Goal: Information Seeking & Learning: Compare options

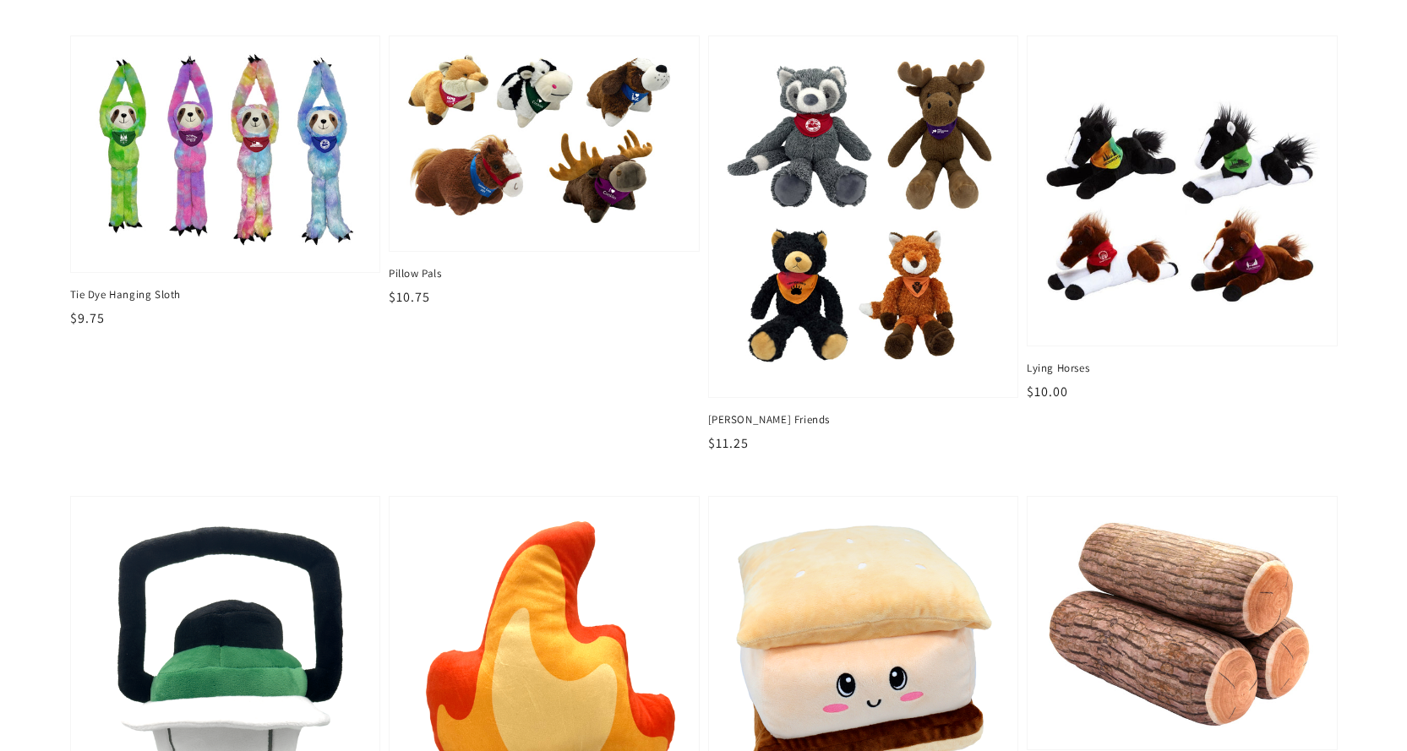
scroll to position [2365, 0]
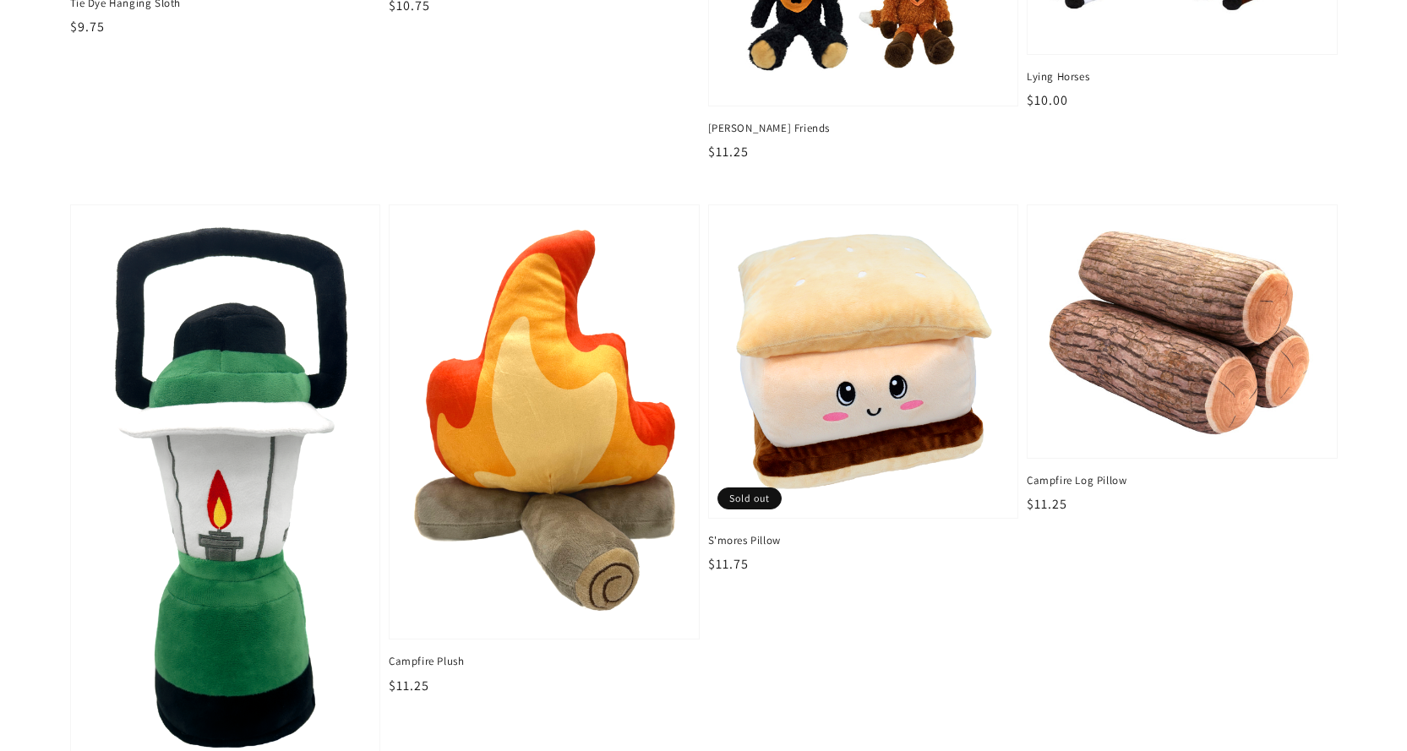
click at [275, 510] on img at bounding box center [225, 488] width 283 height 549
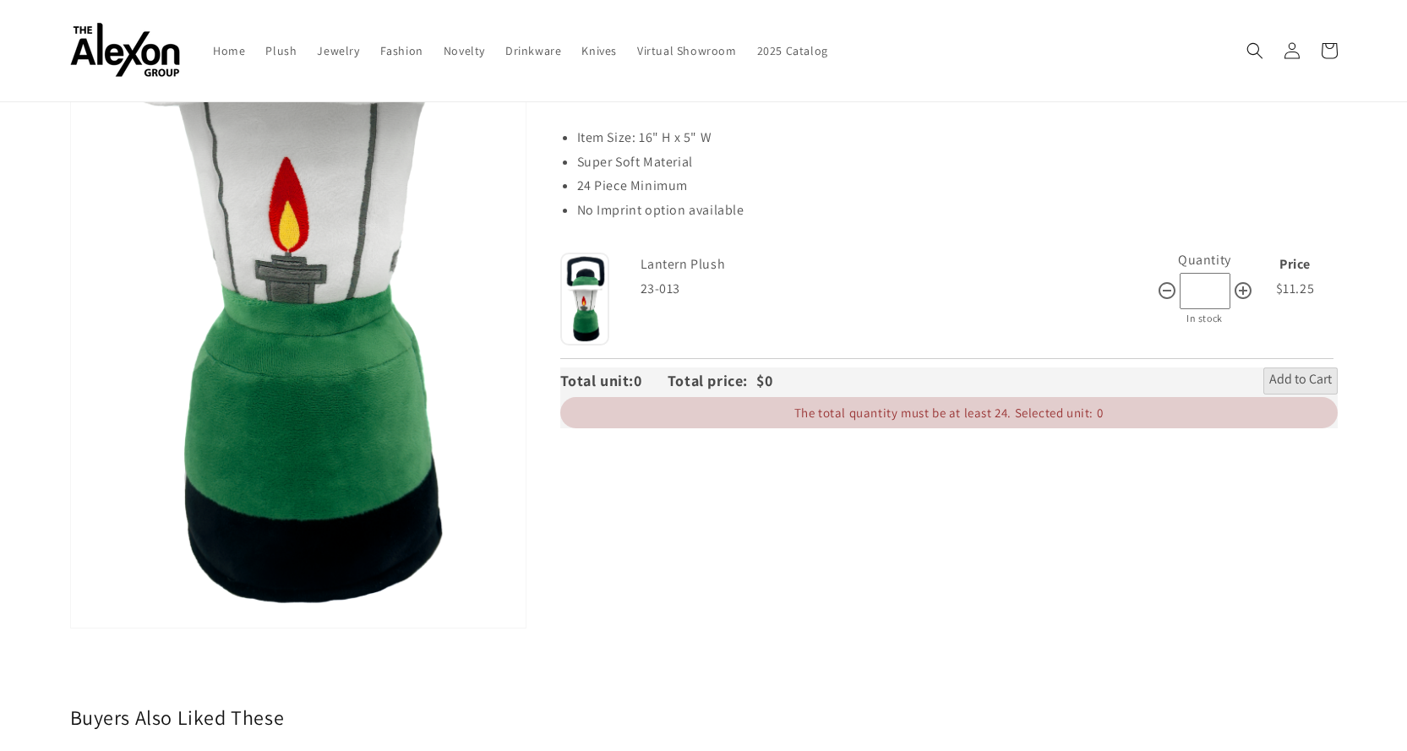
scroll to position [422, 0]
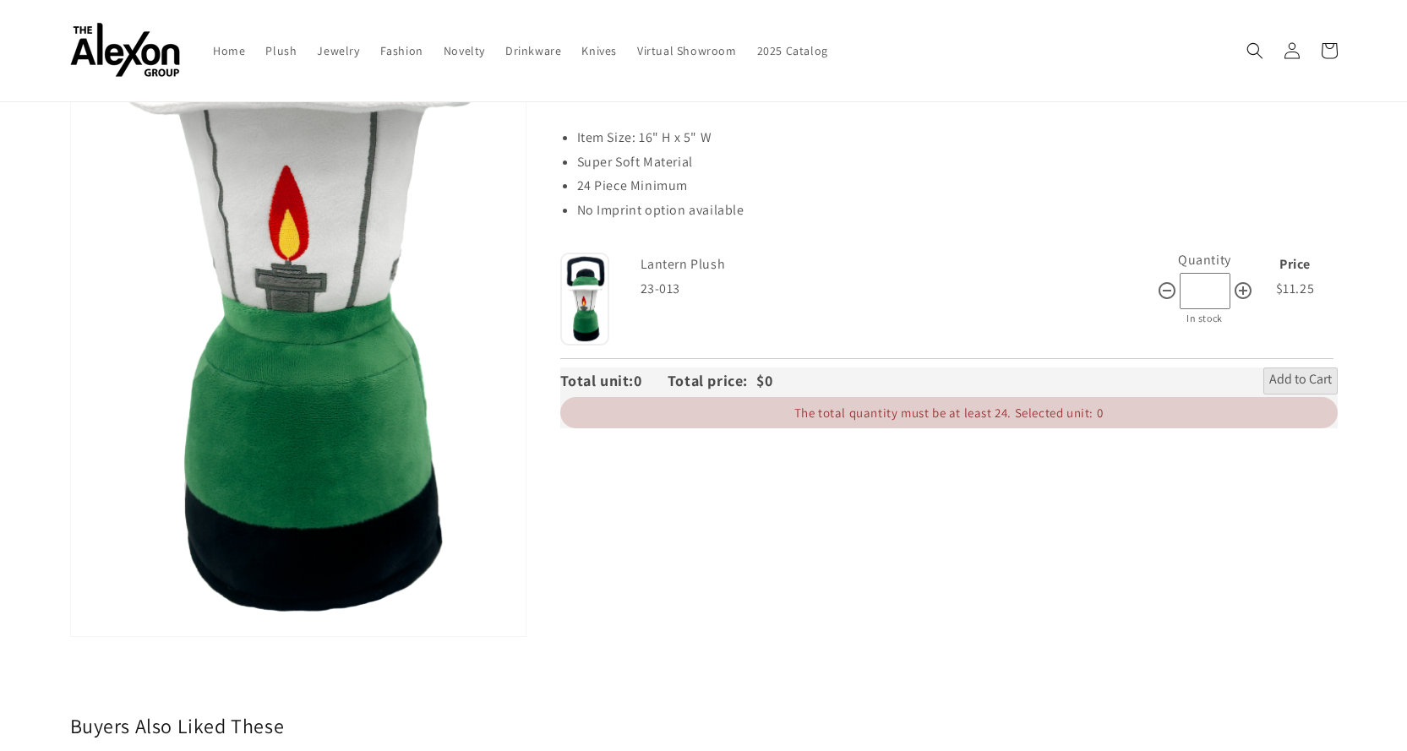
drag, startPoint x: 240, startPoint y: 340, endPoint x: 80, endPoint y: 360, distance: 160.8
click at [80, 360] on button "Open media 1 in gallery view" at bounding box center [298, 195] width 455 height 881
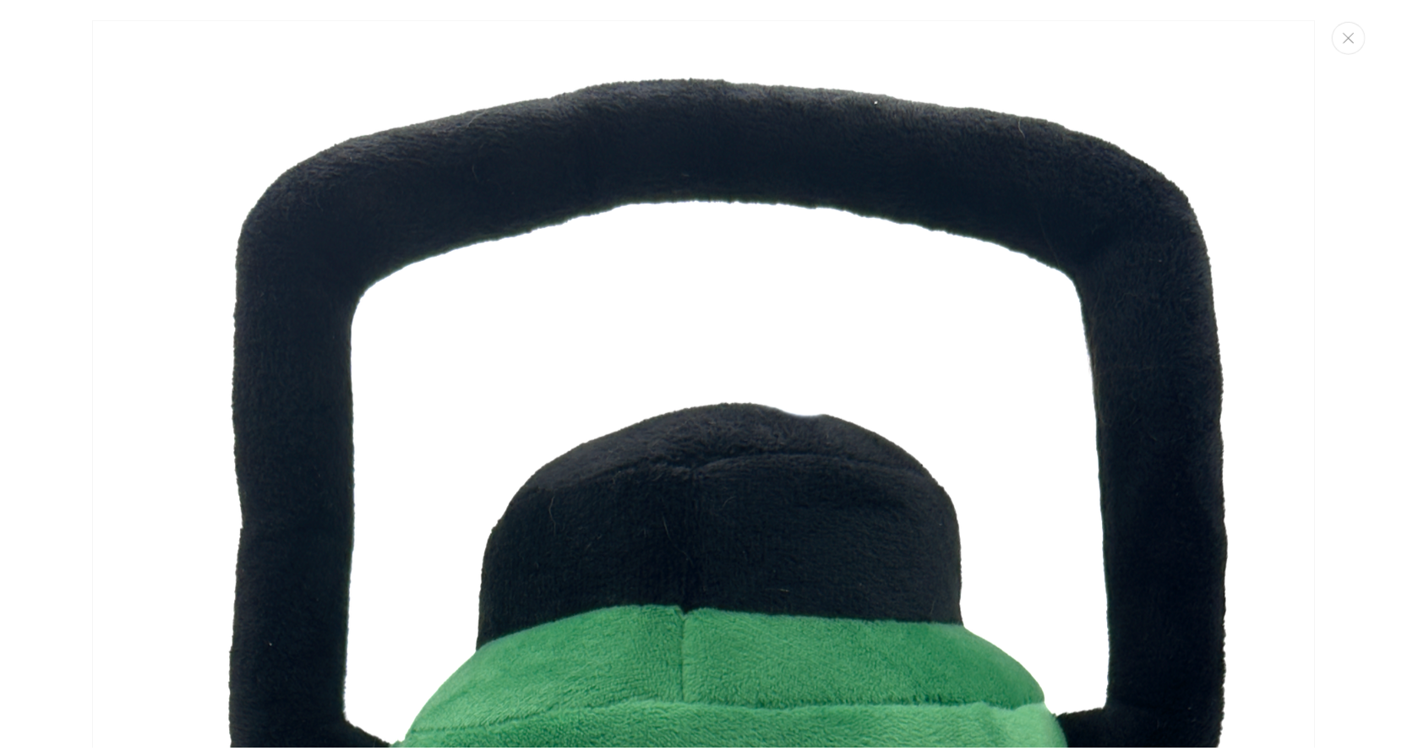
scroll to position [308, 0]
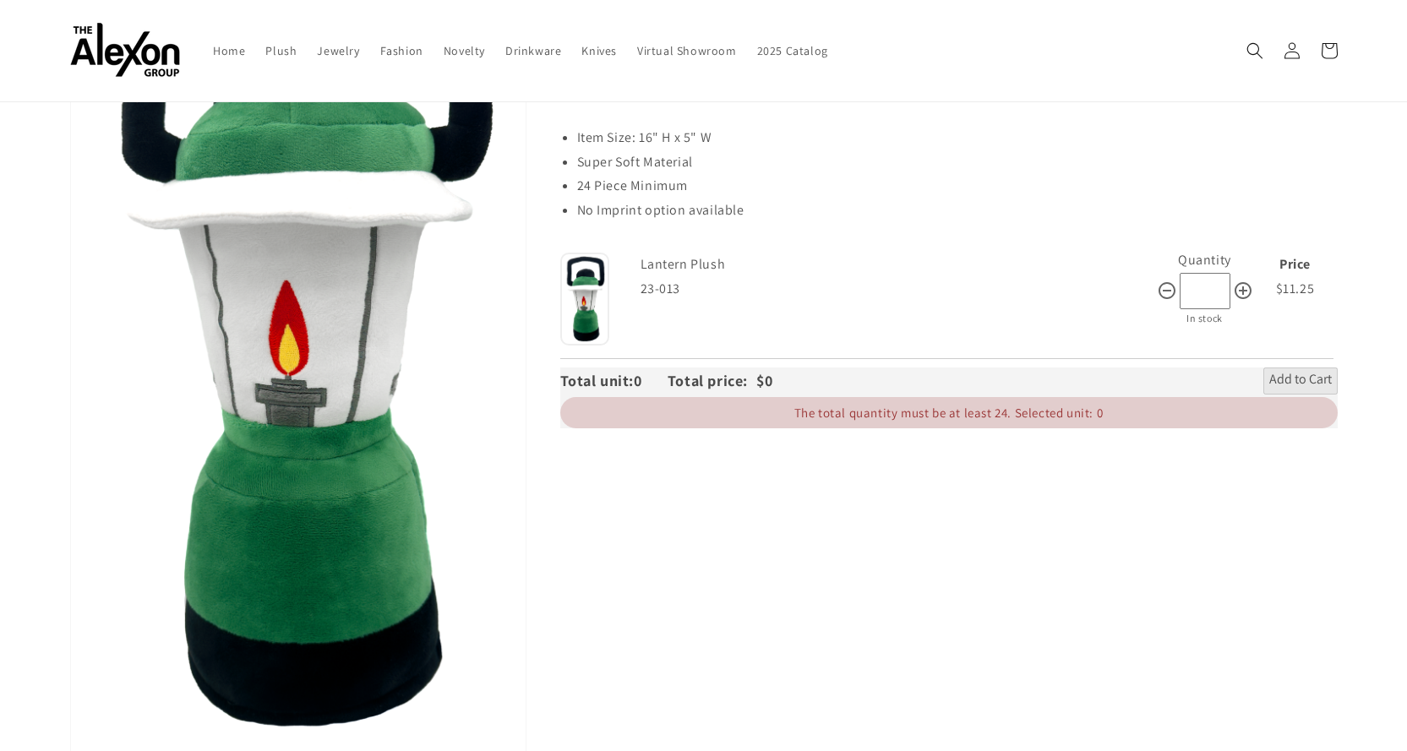
drag, startPoint x: 558, startPoint y: 419, endPoint x: 0, endPoint y: 402, distance: 557.8
click at [0, 402] on section "Skip to product information Open media 1 in gallery view 1 / of 1 Lantern Plush…" at bounding box center [703, 327] width 1407 height 917
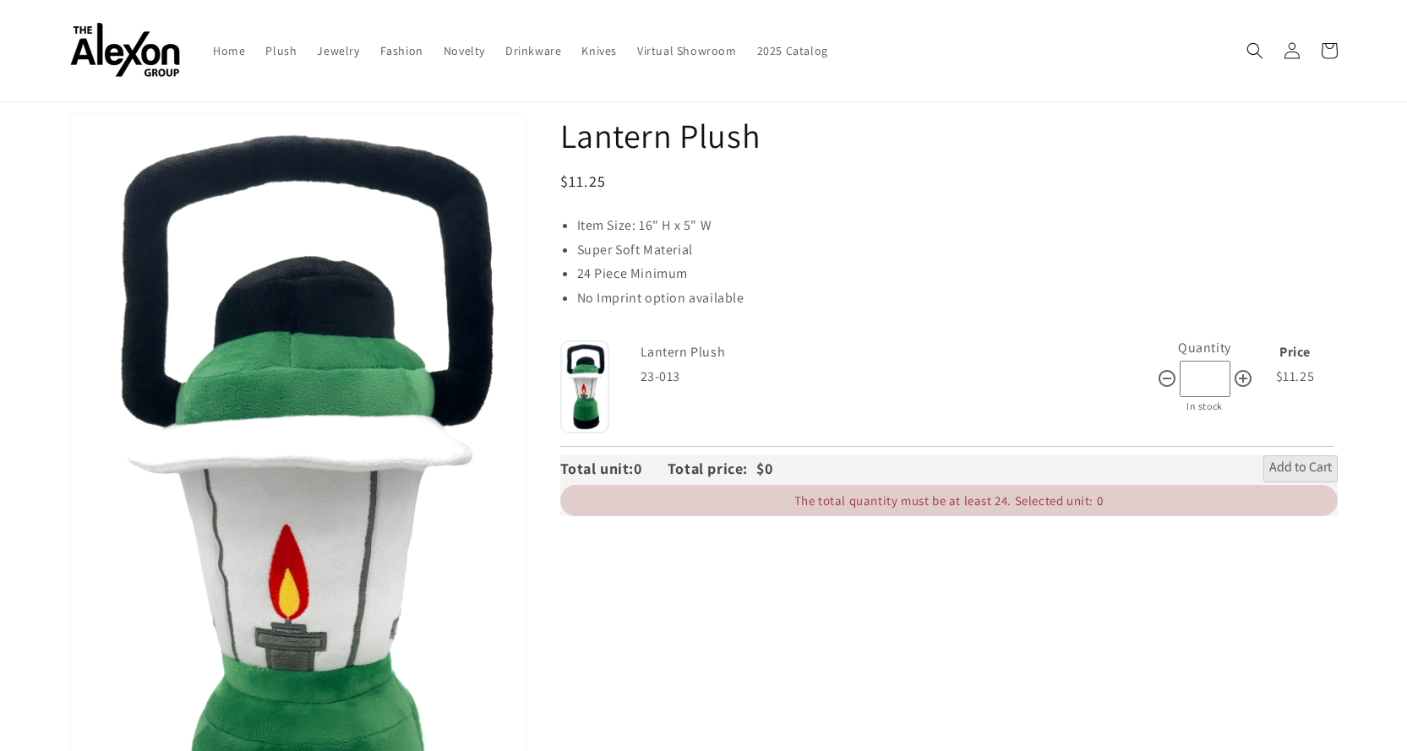
scroll to position [54, 0]
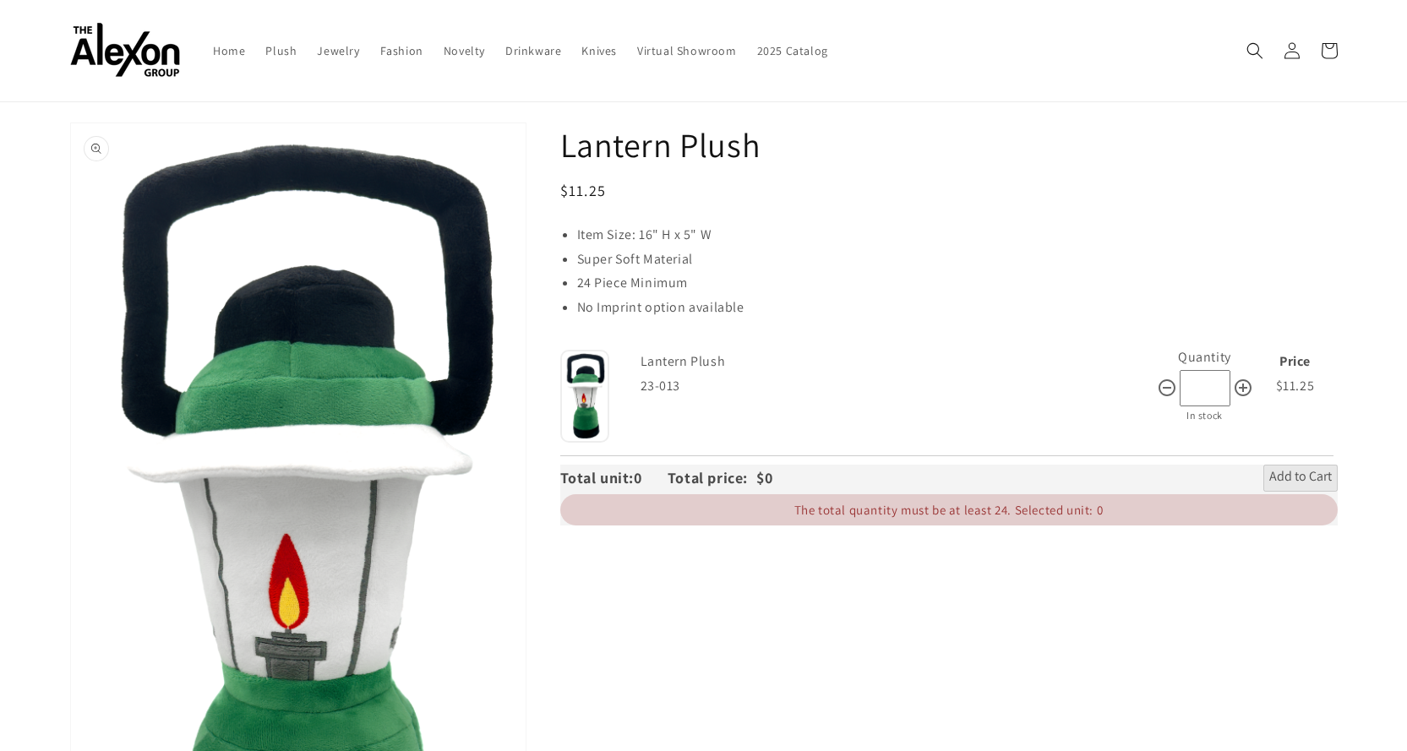
click at [239, 395] on button "Open media 1 in gallery view" at bounding box center [298, 563] width 455 height 881
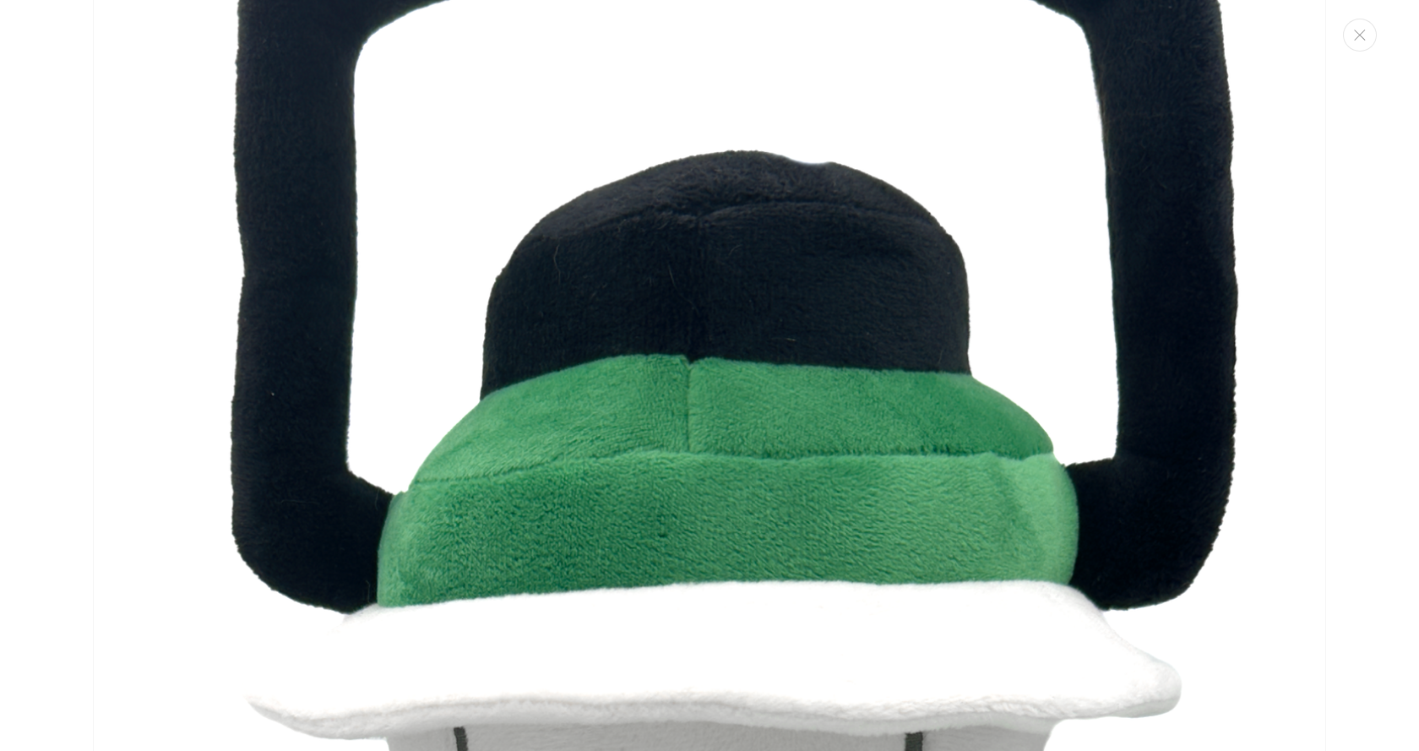
scroll to position [186, 0]
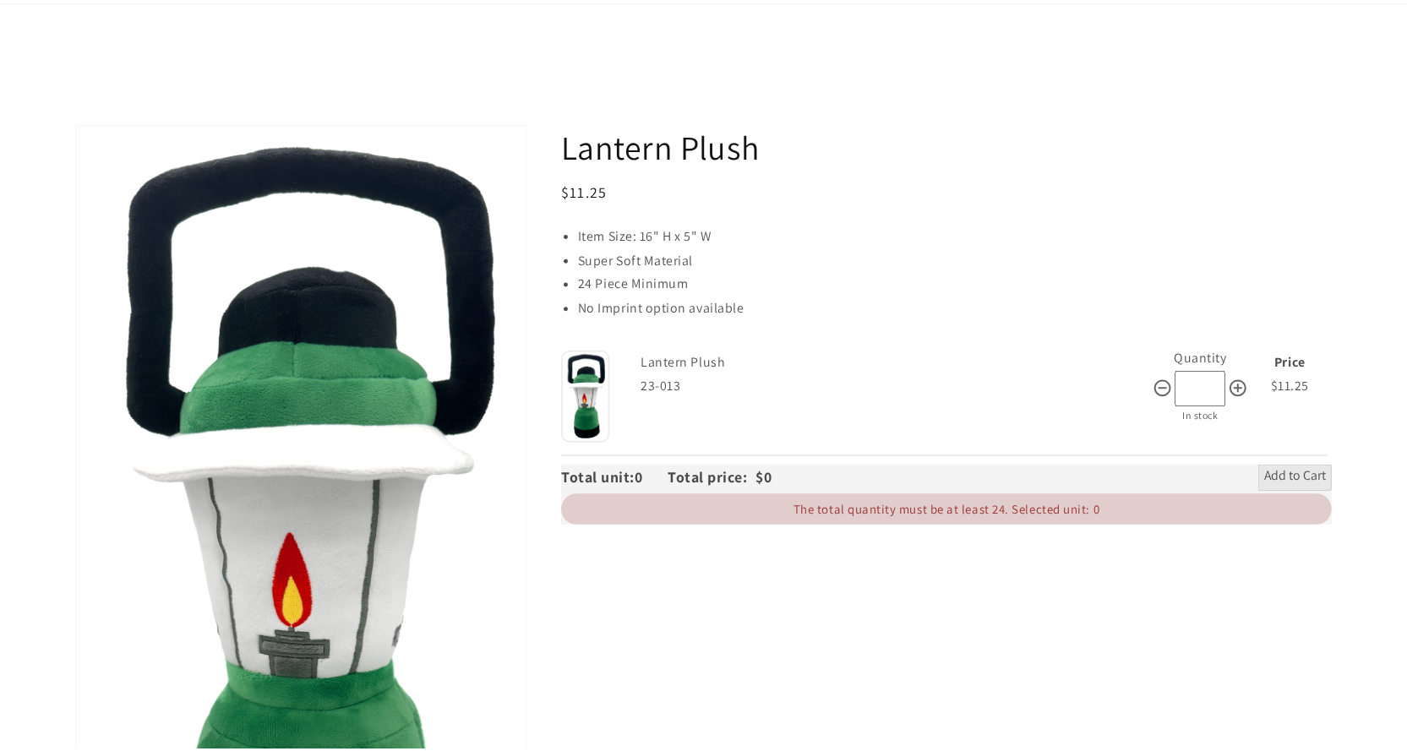
scroll to position [177, 0]
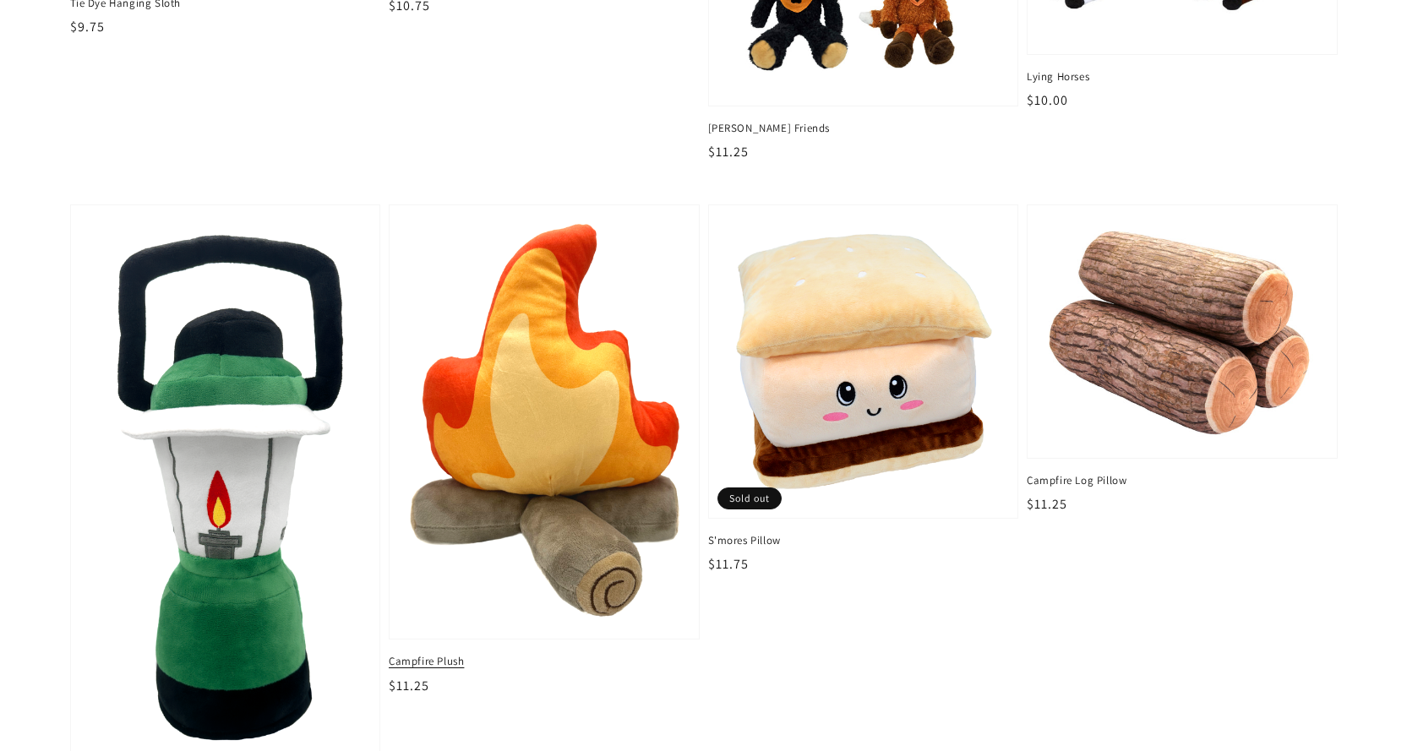
scroll to position [2365, 0]
click at [531, 423] on img at bounding box center [543, 422] width 283 height 412
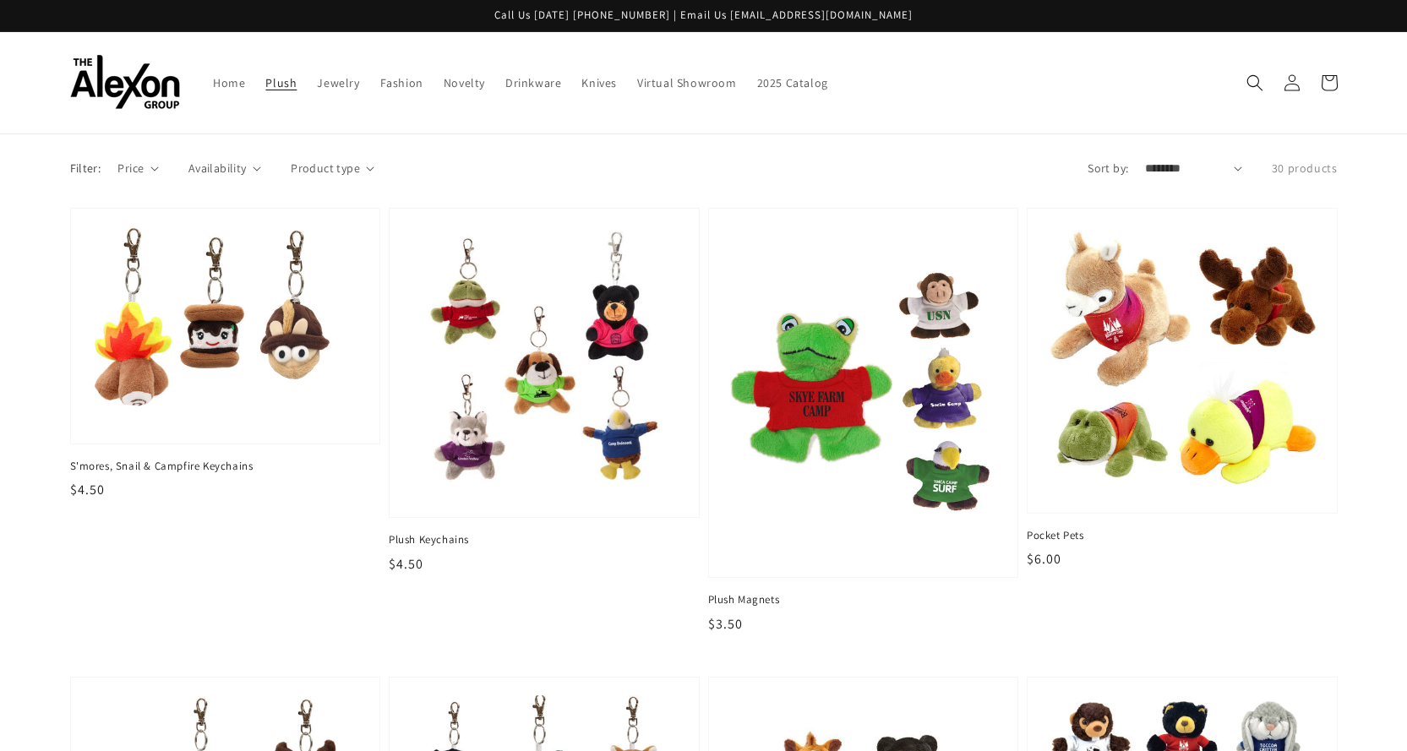
scroll to position [2365, 0]
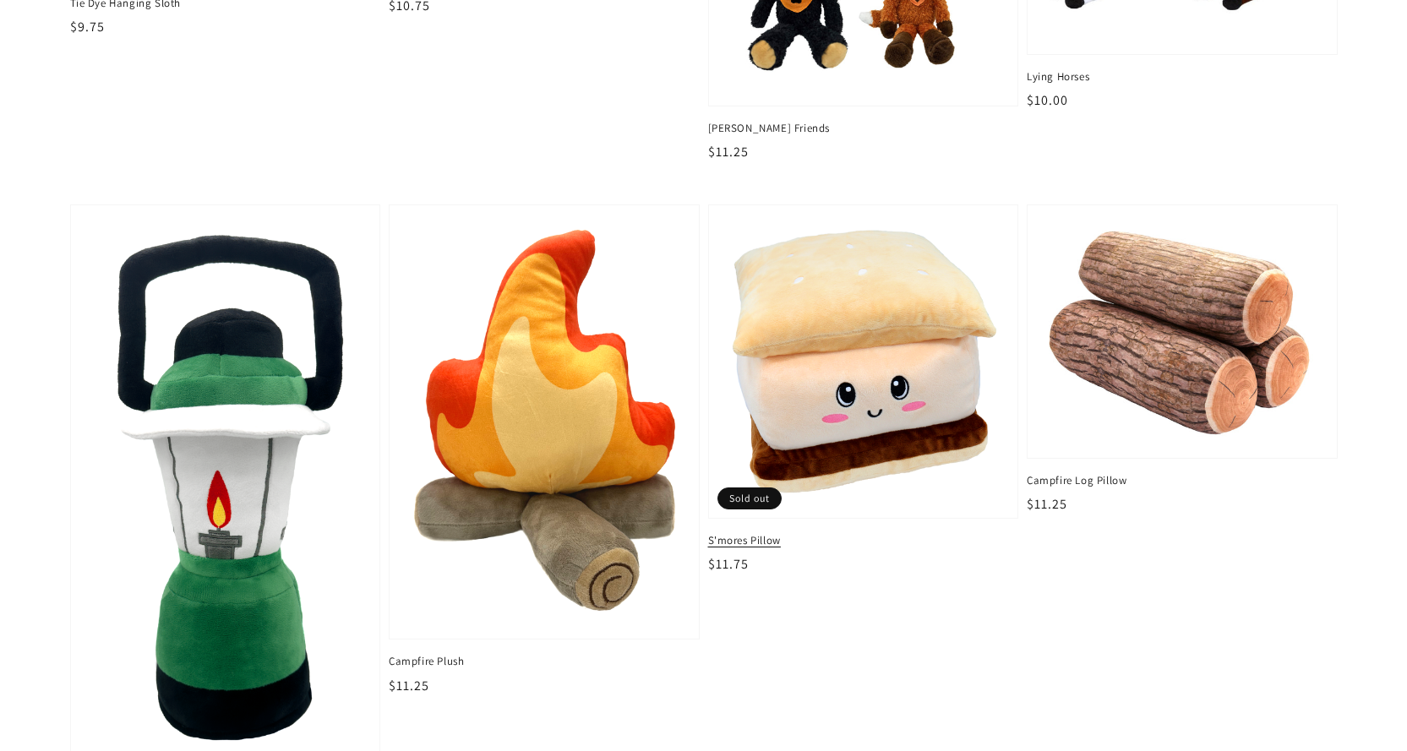
click at [902, 393] on img at bounding box center [862, 361] width 283 height 287
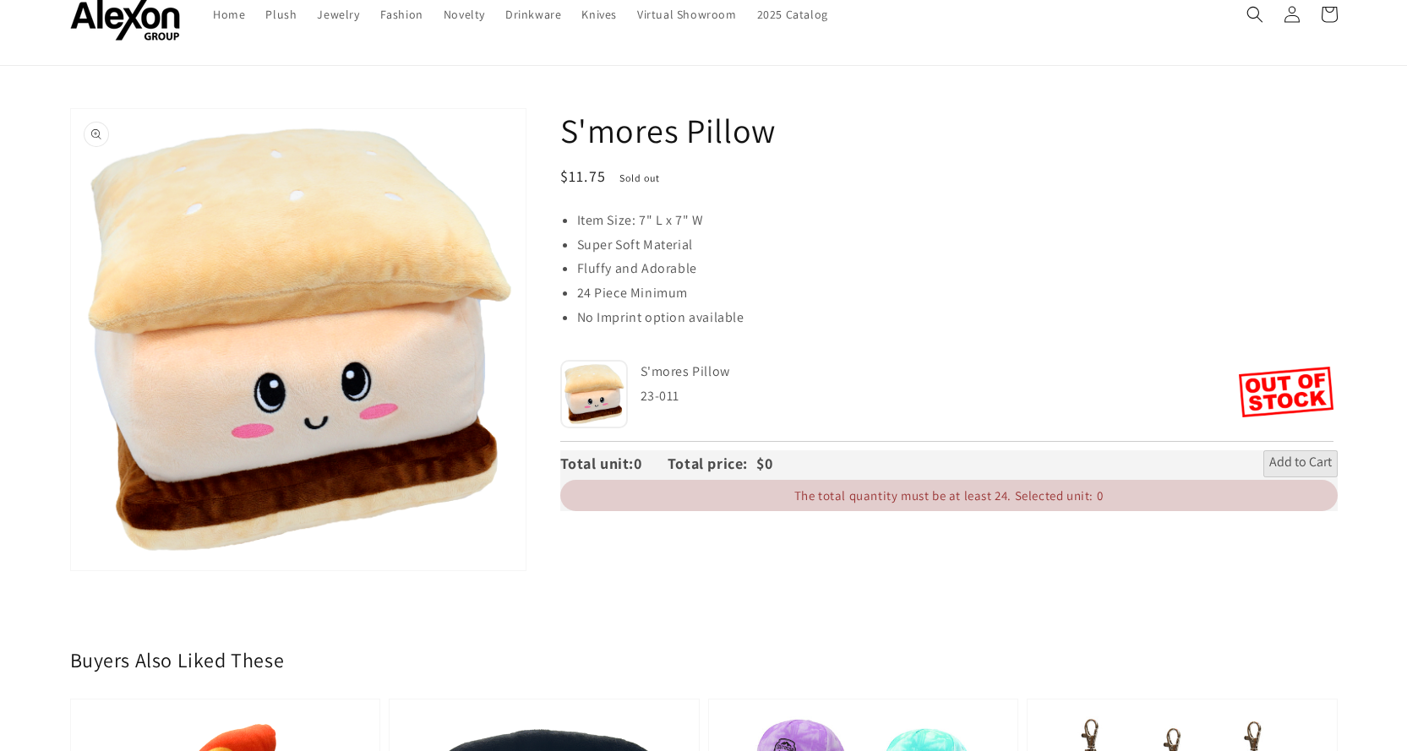
scroll to position [84, 0]
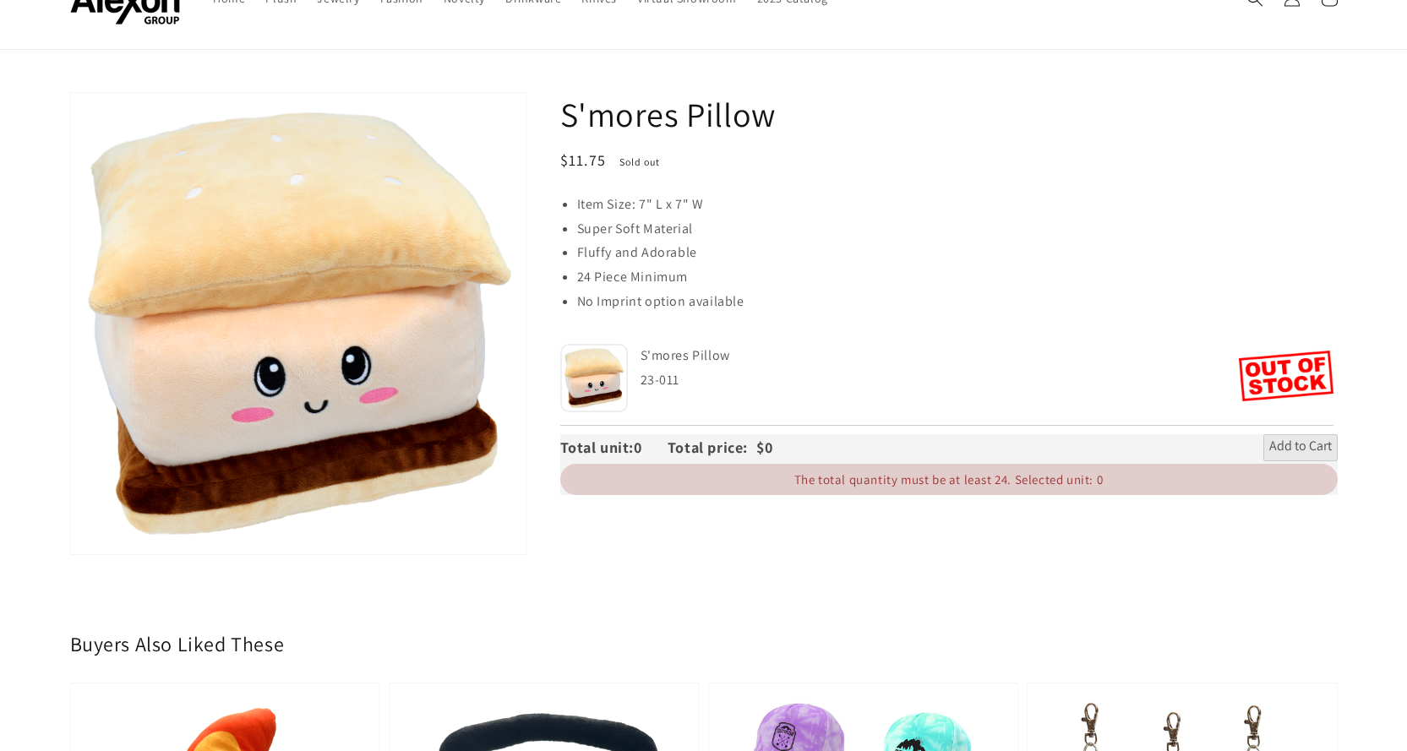
click at [0, 230] on section "Skip to product information Open media 1 in gallery view 1 / of 1 S'mores Pillo…" at bounding box center [703, 340] width 1407 height 497
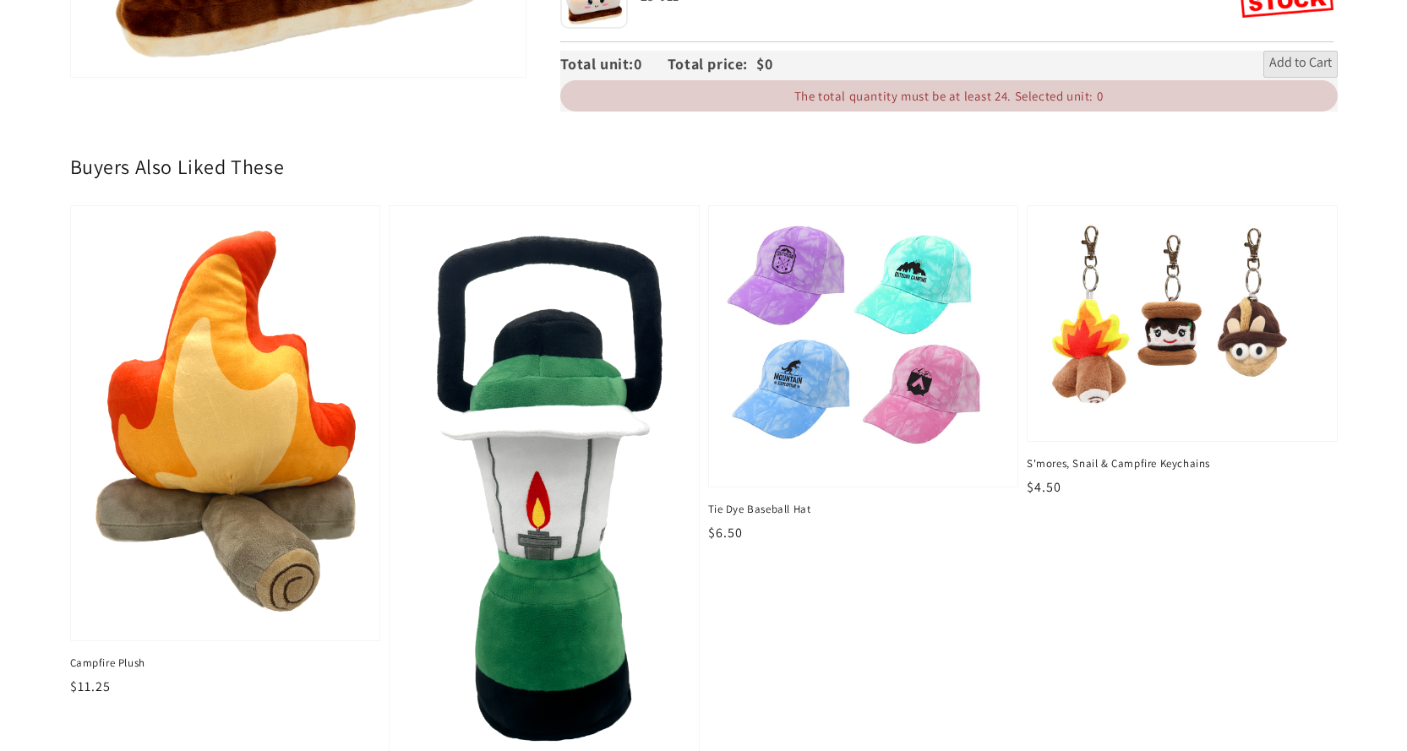
scroll to position [591, 0]
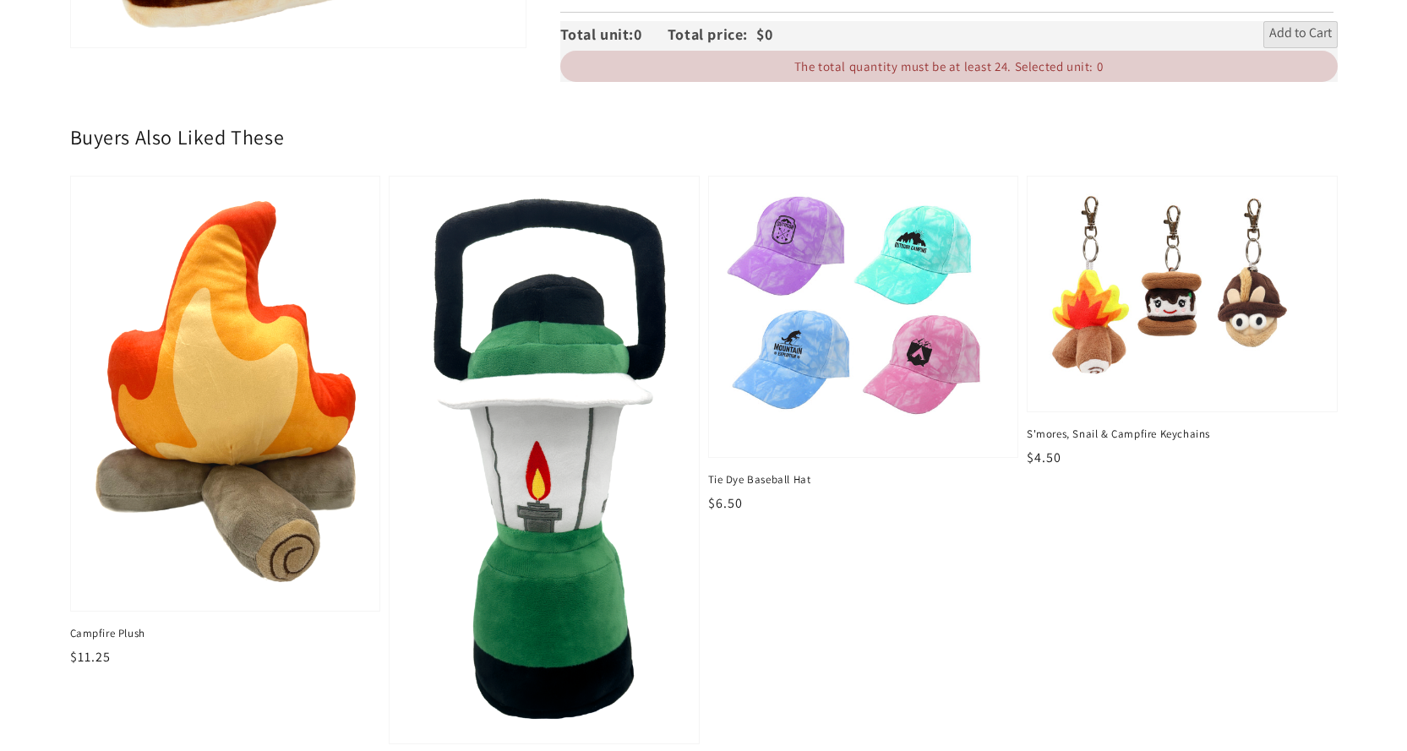
click at [525, 509] on img at bounding box center [543, 460] width 283 height 549
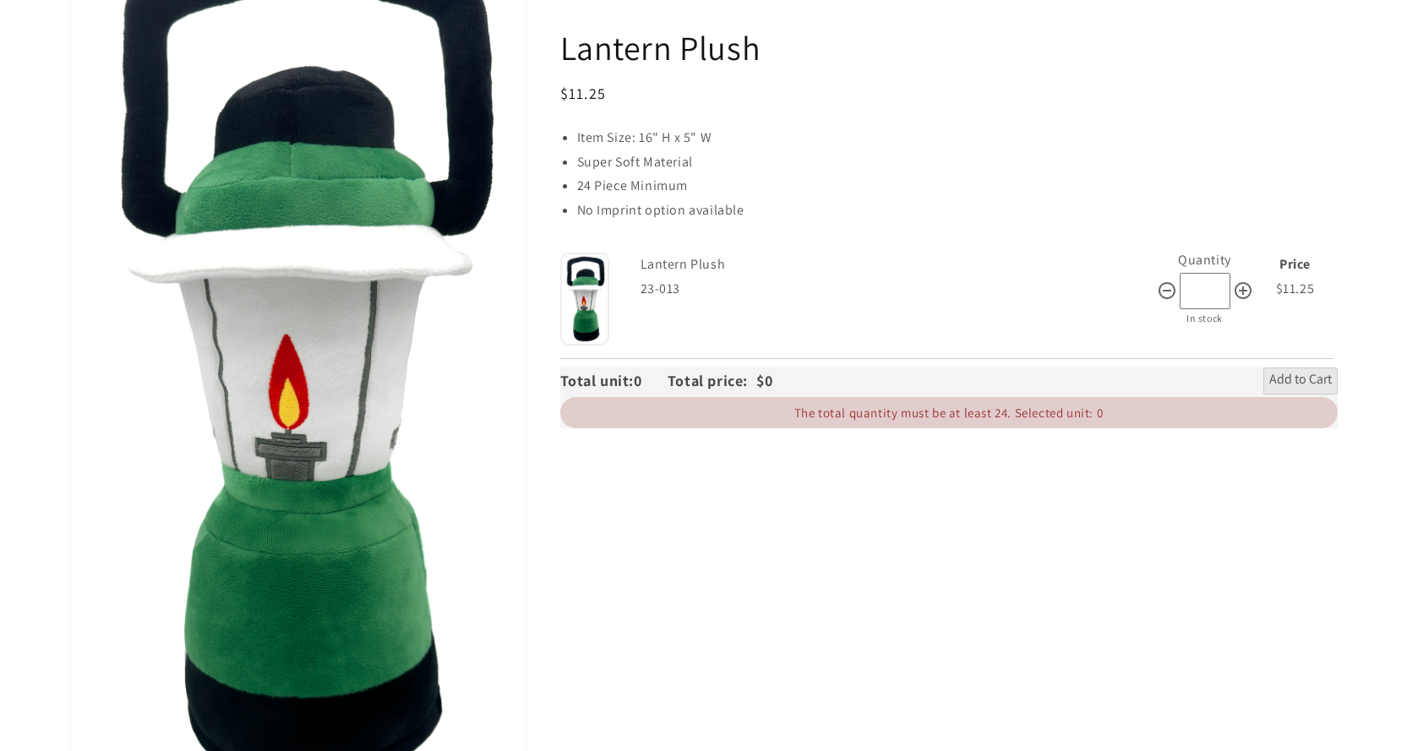
scroll to position [338, 0]
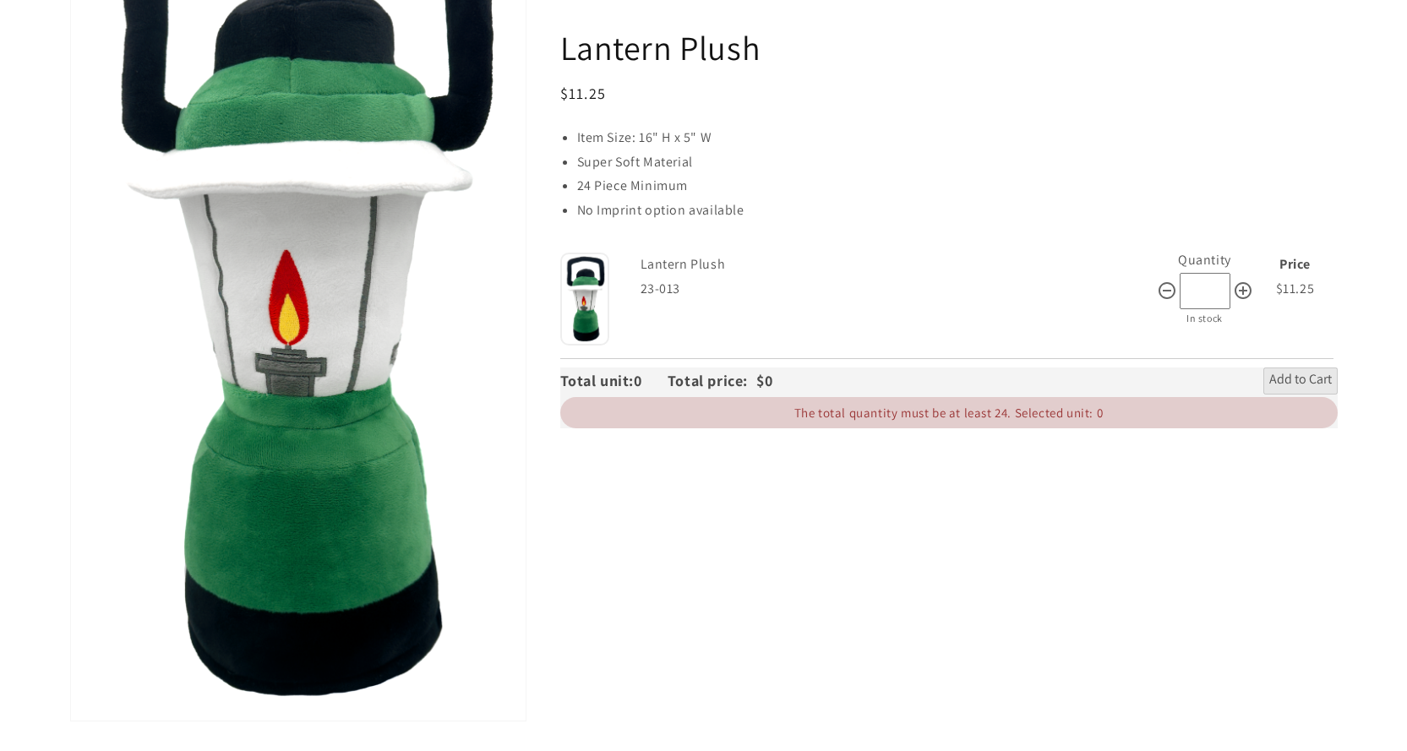
click at [0, 373] on section "Skip to product information Open media 1 in gallery view 1 / of 1 Lantern Plush…" at bounding box center [703, 297] width 1407 height 917
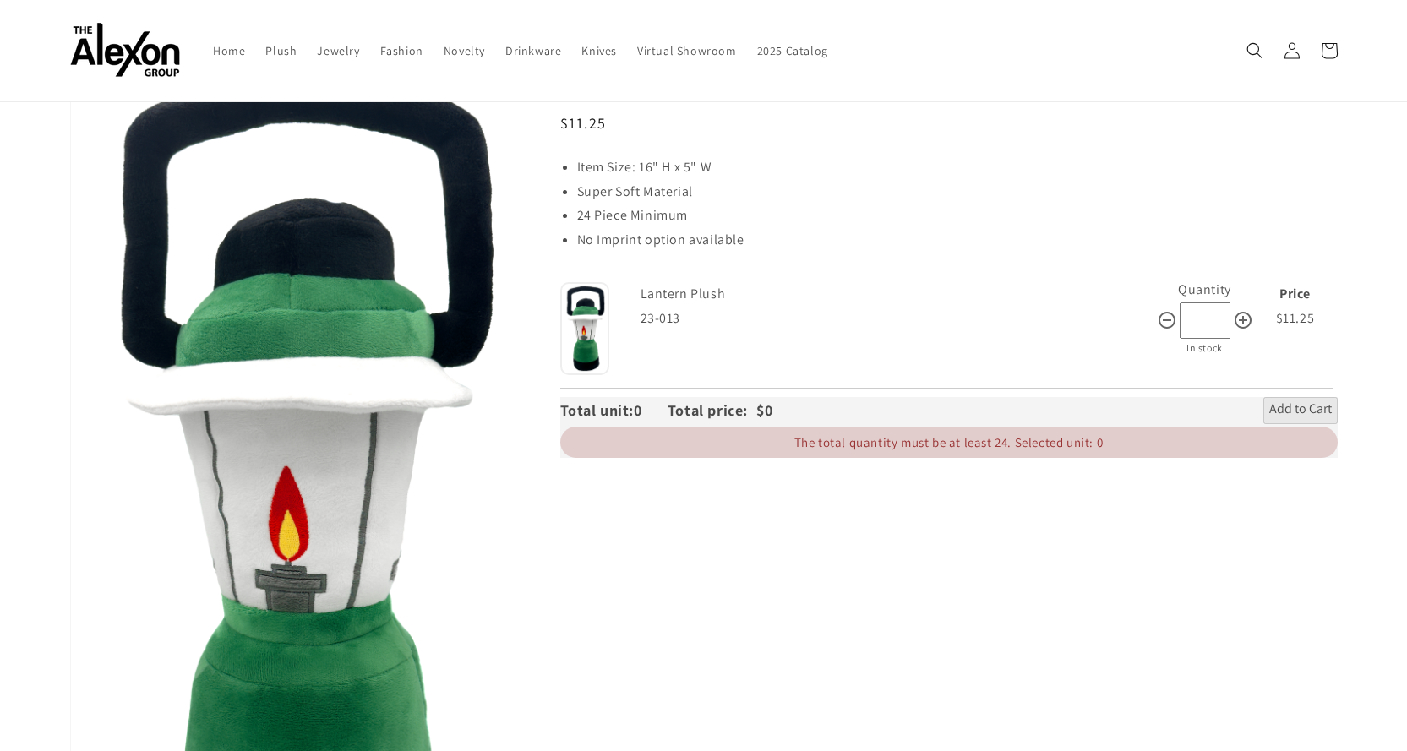
scroll to position [0, 0]
